Goal: Task Accomplishment & Management: Use online tool/utility

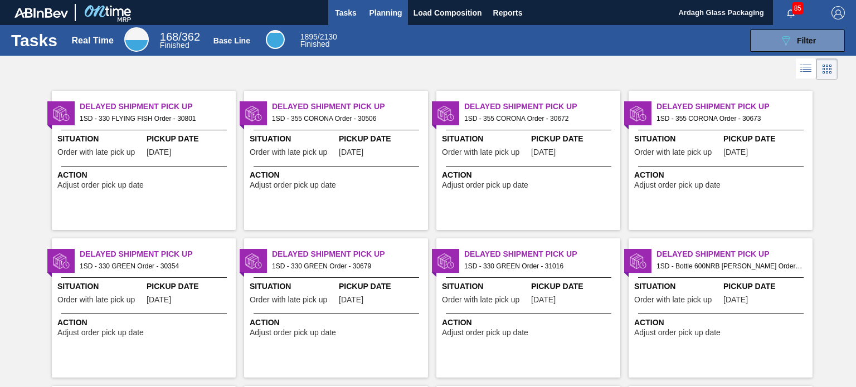
click at [390, 15] on span "Planning" at bounding box center [386, 12] width 33 height 13
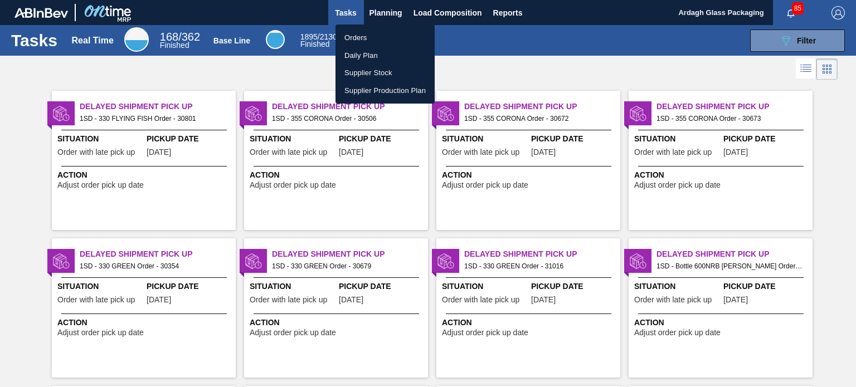
click at [363, 38] on li "Orders" at bounding box center [385, 38] width 99 height 18
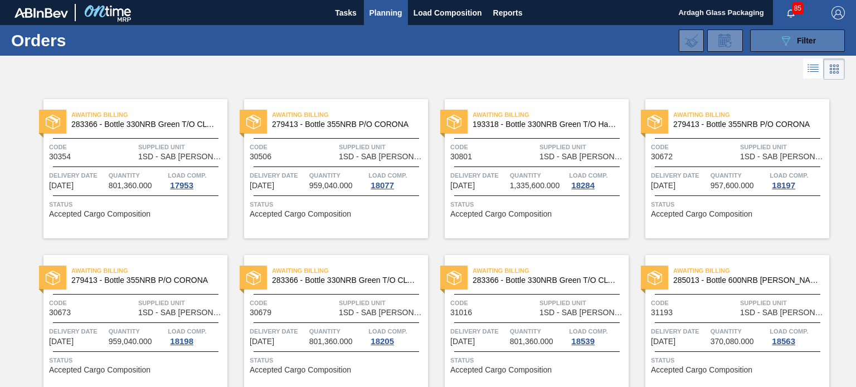
click at [787, 41] on icon "089F7B8B-B2A5-4AFE-B5C0-19BA573D28AC" at bounding box center [785, 40] width 13 height 13
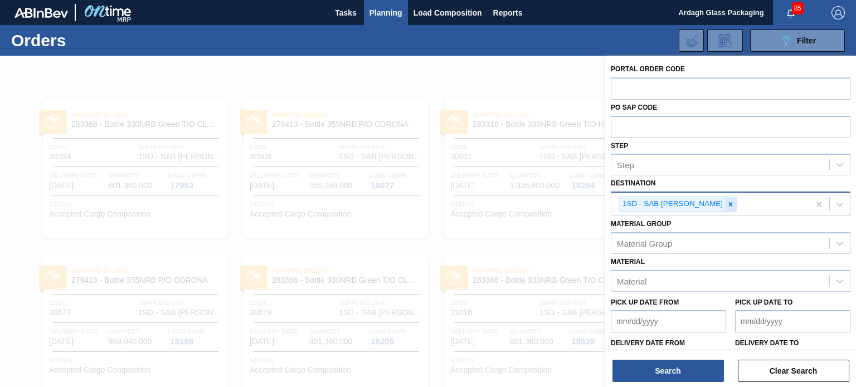
click at [727, 203] on icon at bounding box center [731, 205] width 8 height 8
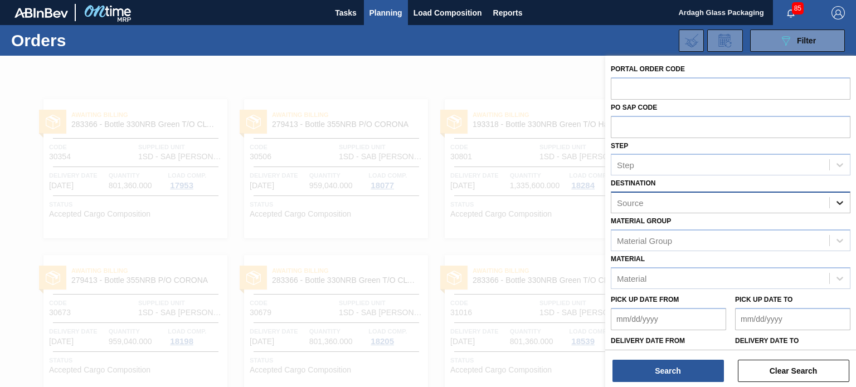
click at [838, 202] on icon at bounding box center [839, 202] width 11 height 11
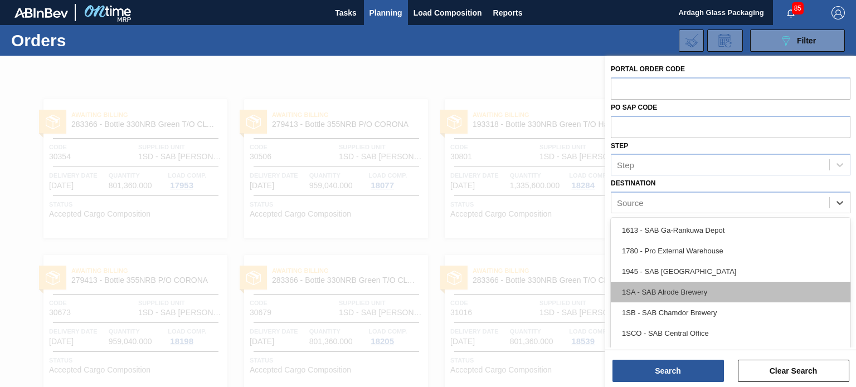
click at [707, 292] on div "1SA - SAB Alrode Brewery" at bounding box center [731, 292] width 240 height 21
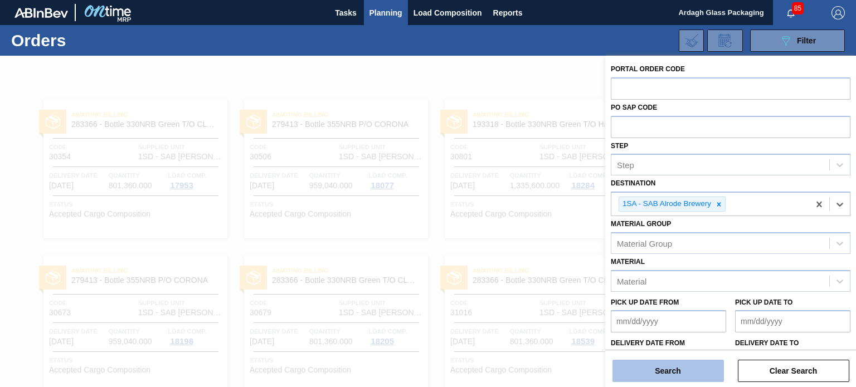
click at [680, 371] on button "Search" at bounding box center [668, 371] width 111 height 22
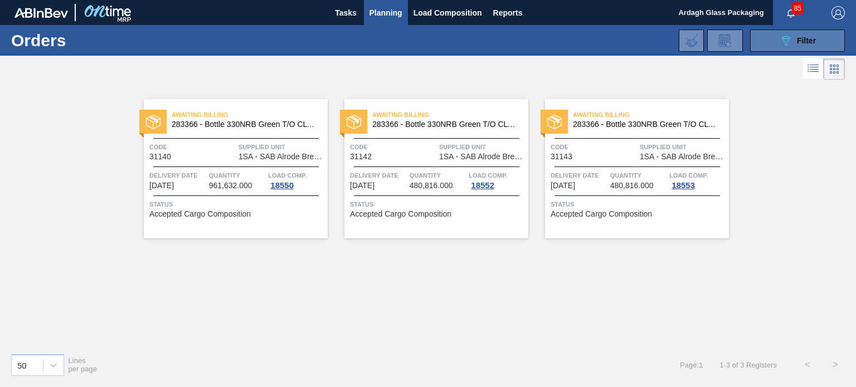
click at [781, 42] on icon "089F7B8B-B2A5-4AFE-B5C0-19BA573D28AC" at bounding box center [785, 40] width 13 height 13
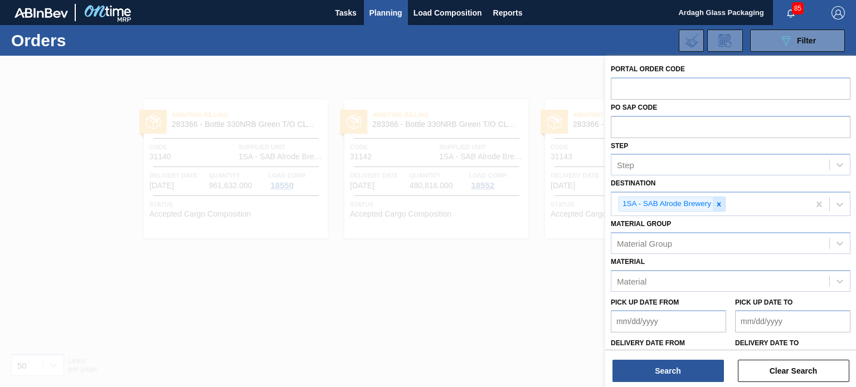
click at [718, 205] on icon at bounding box center [719, 205] width 8 height 8
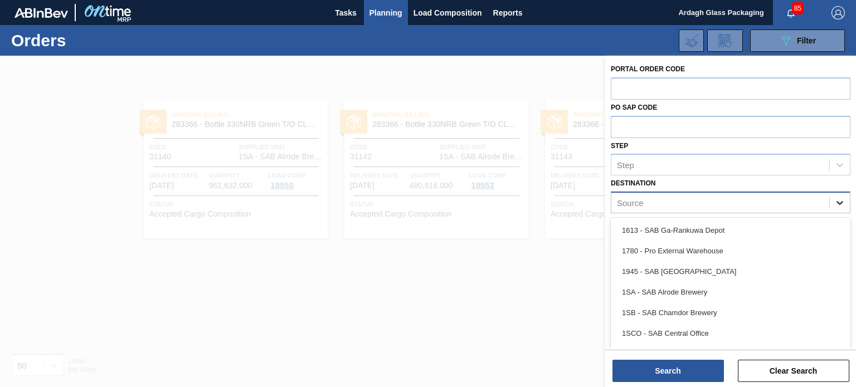
click at [840, 203] on icon at bounding box center [839, 202] width 11 height 11
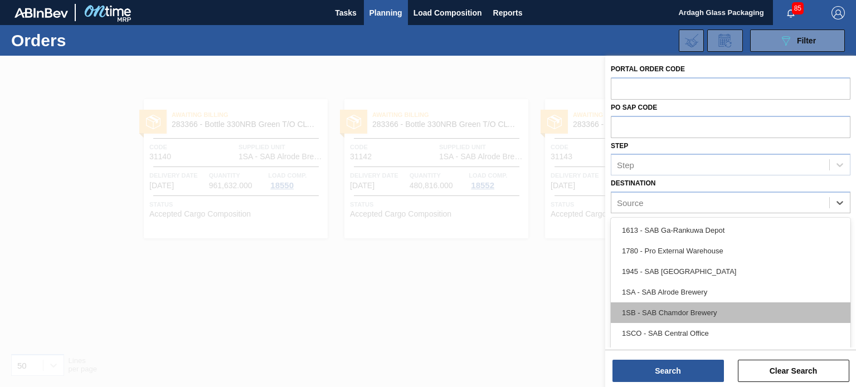
click at [698, 309] on div "1SB - SAB Chamdor Brewery" at bounding box center [731, 313] width 240 height 21
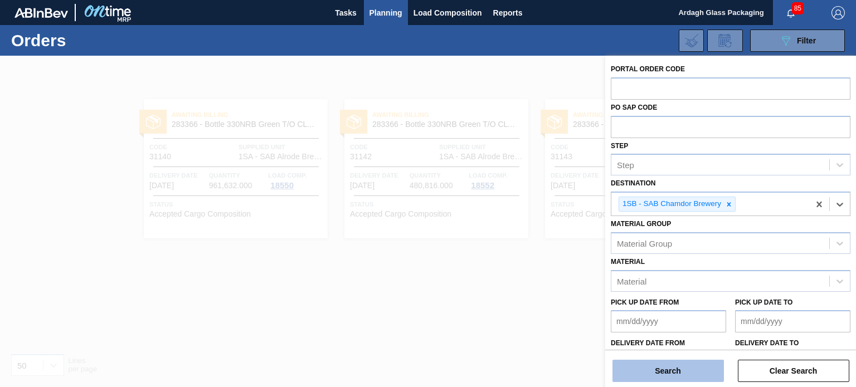
click at [685, 377] on button "Search" at bounding box center [668, 371] width 111 height 22
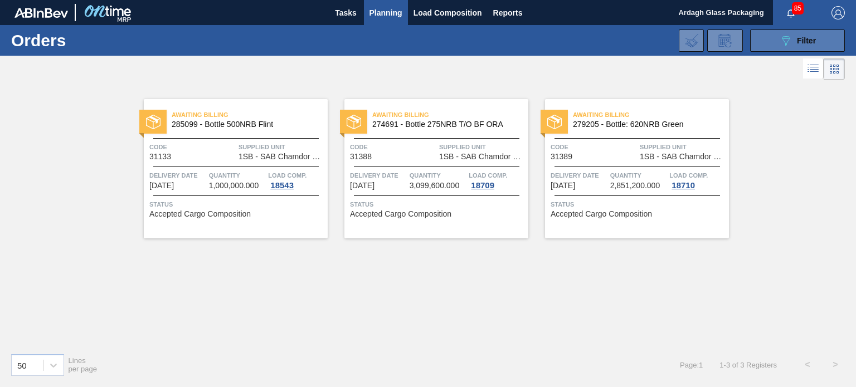
drag, startPoint x: 787, startPoint y: 37, endPoint x: 782, endPoint y: 47, distance: 11.2
click at [787, 37] on icon "089F7B8B-B2A5-4AFE-B5C0-19BA573D28AC" at bounding box center [785, 40] width 13 height 13
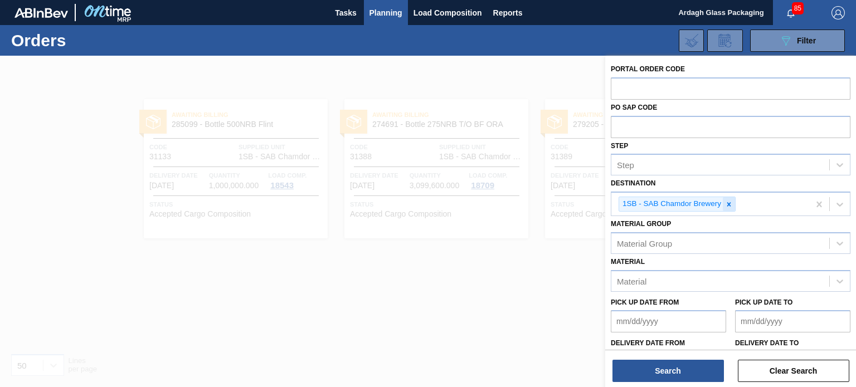
click at [725, 203] on icon at bounding box center [729, 205] width 8 height 8
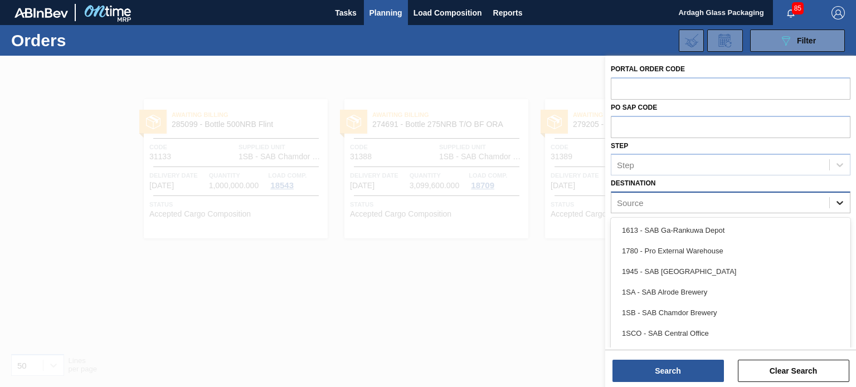
click at [838, 200] on icon at bounding box center [839, 202] width 11 height 11
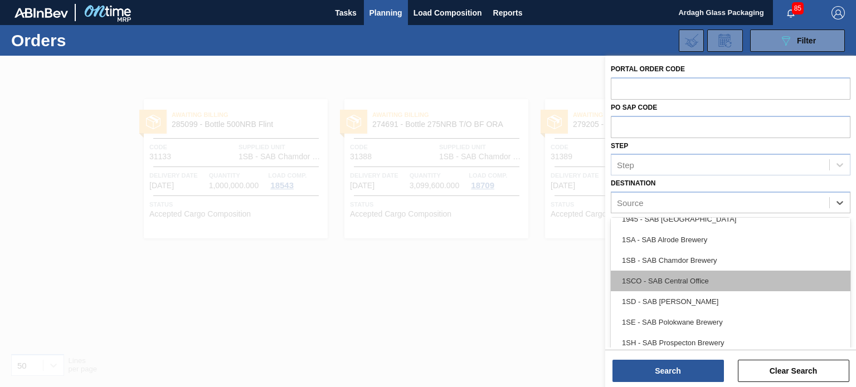
scroll to position [64, 0]
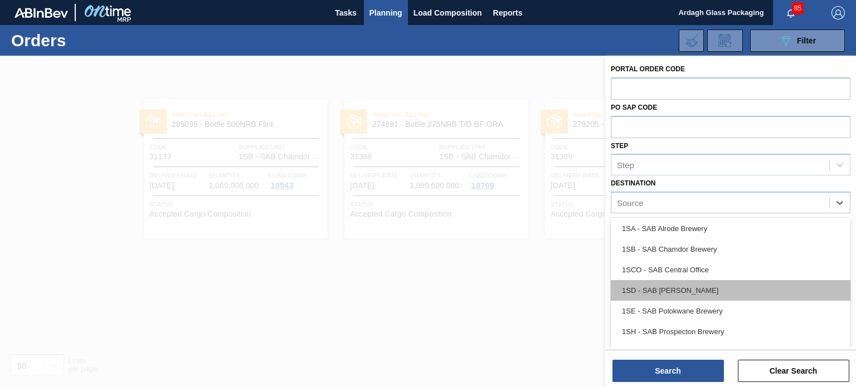
click at [738, 293] on div "1SD - SAB [PERSON_NAME]" at bounding box center [731, 290] width 240 height 21
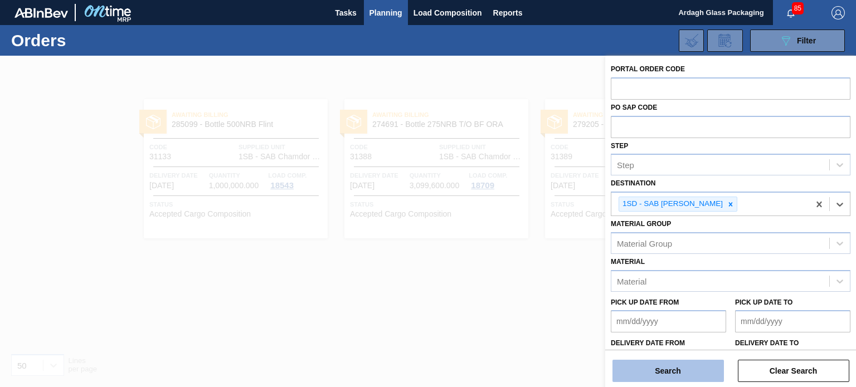
click at [691, 368] on button "Search" at bounding box center [668, 371] width 111 height 22
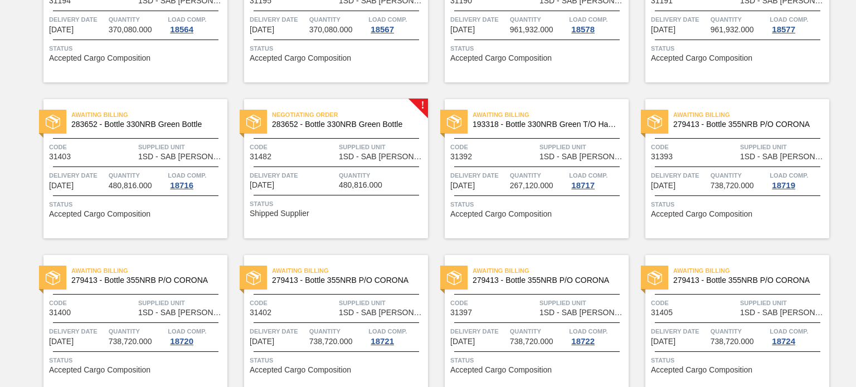
scroll to position [557, 0]
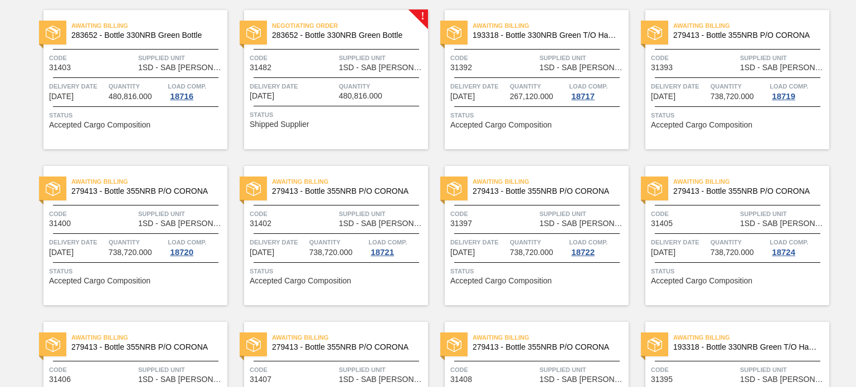
click at [390, 74] on div "Negotiating Order 283652 - Bottle 330NRB Green Bottle Code 31482 Supplied Unit …" at bounding box center [336, 79] width 184 height 139
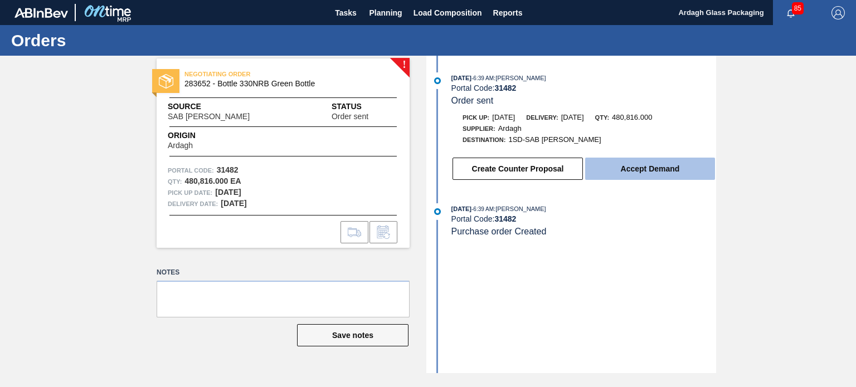
click at [669, 174] on button "Accept Demand" at bounding box center [650, 169] width 130 height 22
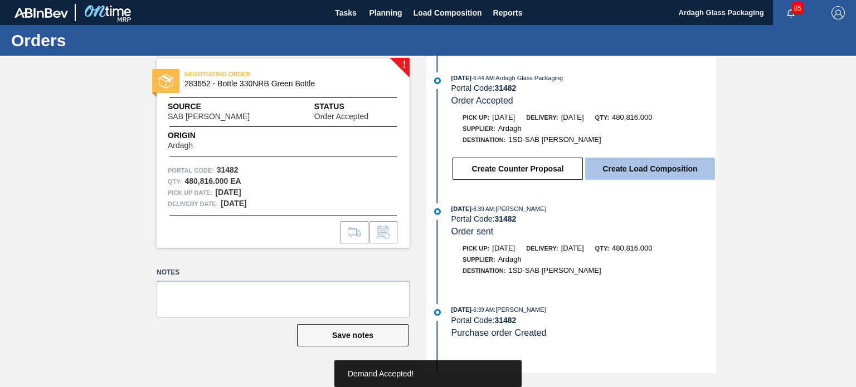
click at [668, 165] on button "Create Load Composition" at bounding box center [650, 169] width 130 height 22
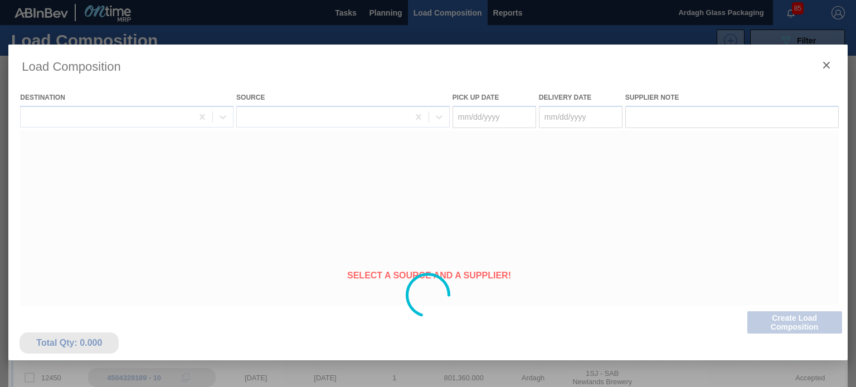
type Date "[DATE]"
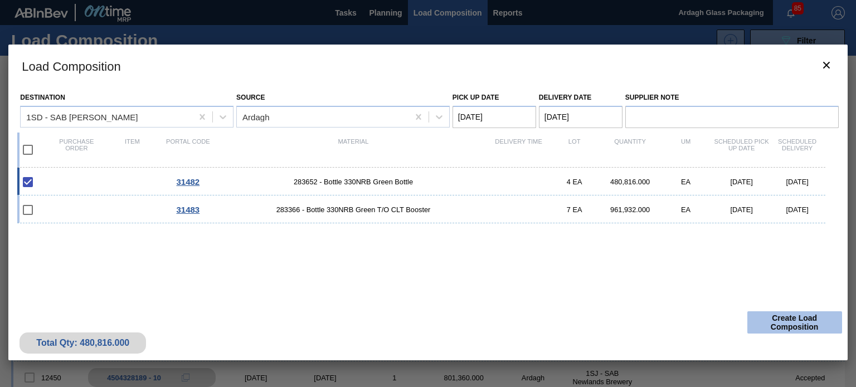
click at [794, 312] on button "Create Load Composition" at bounding box center [794, 323] width 95 height 22
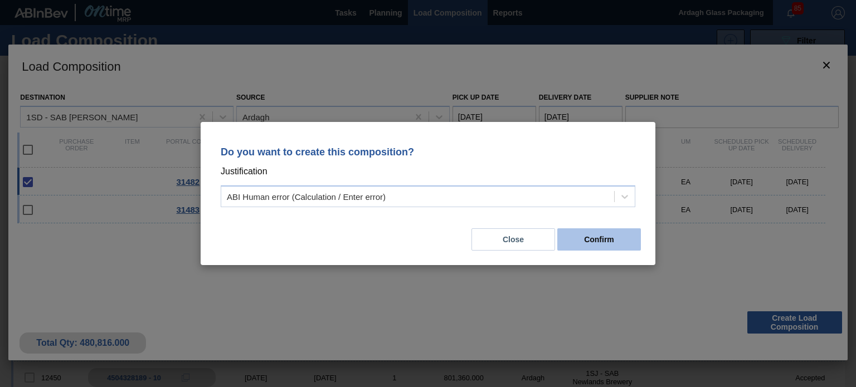
click at [616, 235] on button "Confirm" at bounding box center [599, 240] width 84 height 22
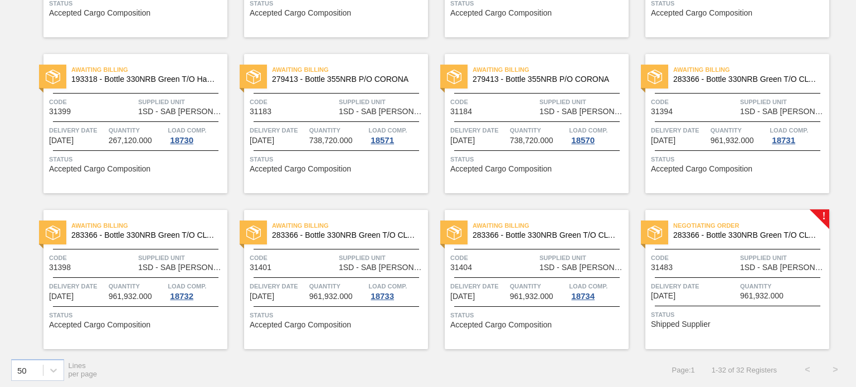
scroll to position [984, 0]
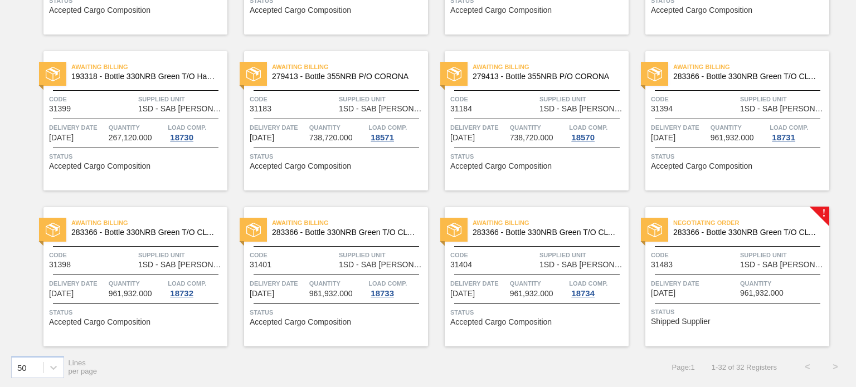
click at [777, 283] on span "Quantity" at bounding box center [783, 283] width 86 height 11
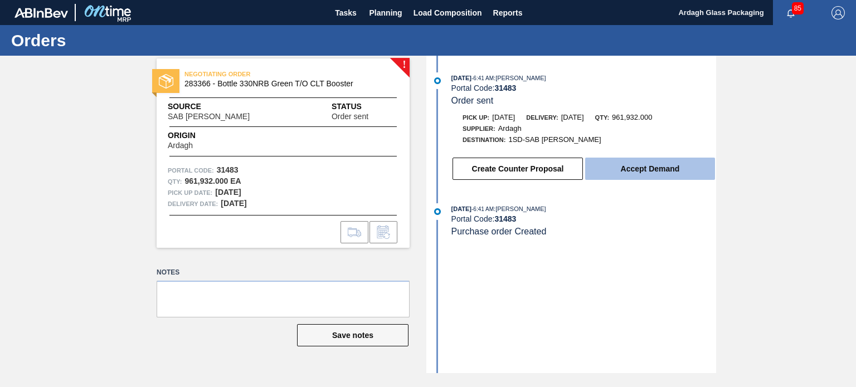
click at [618, 170] on button "Accept Demand" at bounding box center [650, 169] width 130 height 22
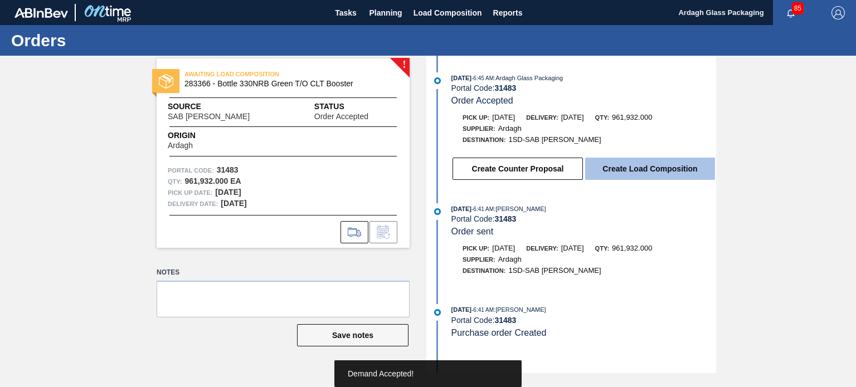
click at [660, 166] on button "Create Load Composition" at bounding box center [650, 169] width 130 height 22
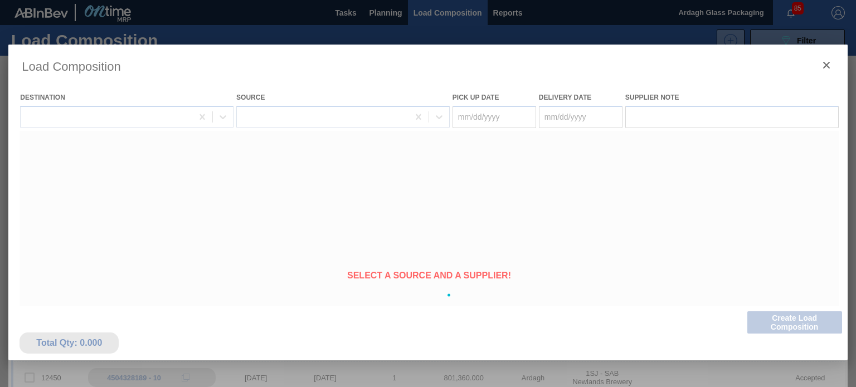
type Date "[DATE]"
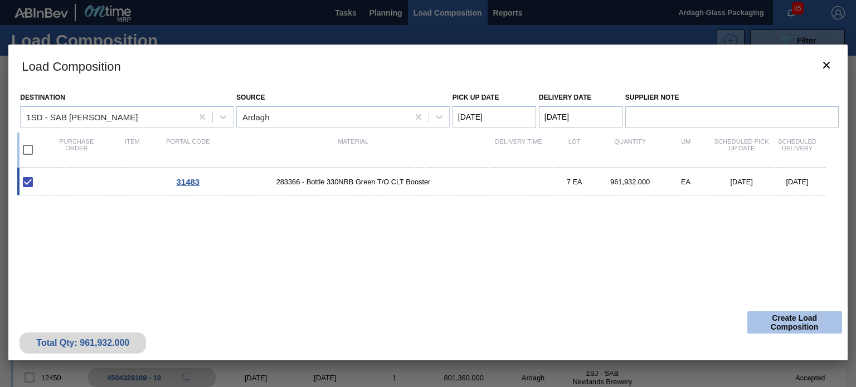
click at [785, 316] on button "Create Load Composition" at bounding box center [794, 323] width 95 height 22
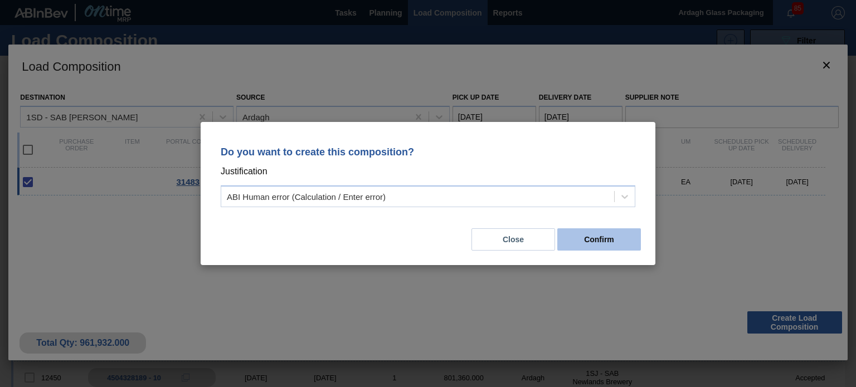
click at [601, 241] on button "Confirm" at bounding box center [599, 240] width 84 height 22
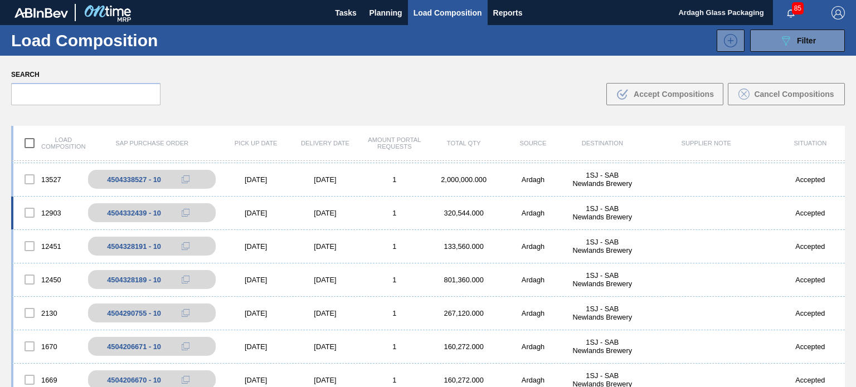
scroll to position [189, 0]
